Goal: Obtain resource: Obtain resource

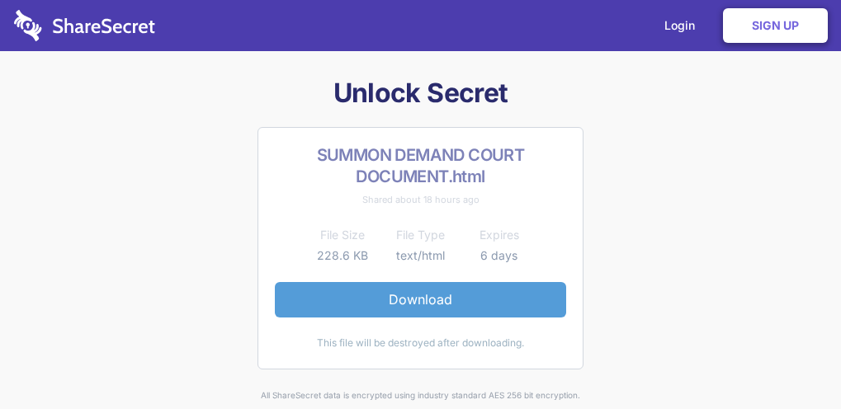
drag, startPoint x: 0, startPoint y: 0, endPoint x: 436, endPoint y: 296, distance: 527.1
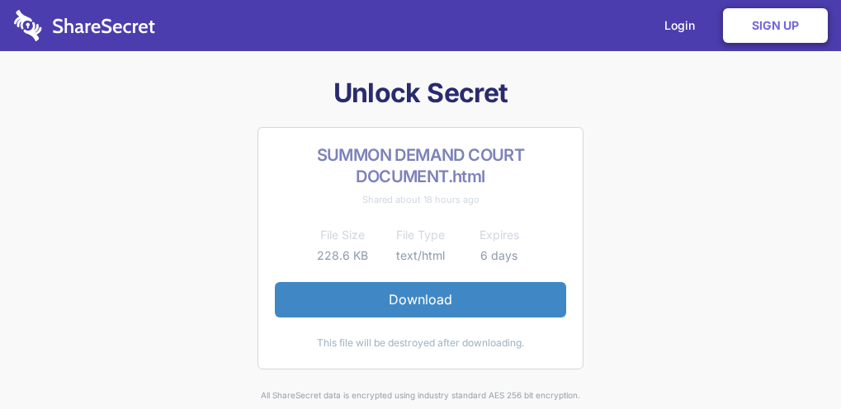
click at [710, 147] on div "Unlock Secret SUMMON DEMAND COURT DOCUMENT.html Shared about 18 hours ago File …" at bounding box center [421, 249] width 634 height 347
click at [693, 197] on div "Unlock Secret SUMMON DEMAND COURT DOCUMENT.html Shared about 18 hours ago File …" at bounding box center [421, 249] width 634 height 347
